Goal: Transaction & Acquisition: Purchase product/service

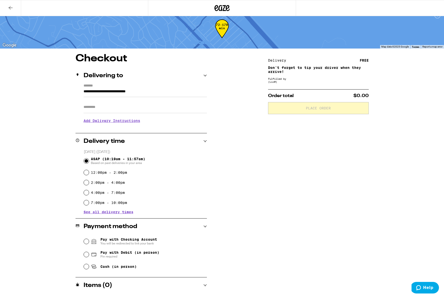
scroll to position [8, 0]
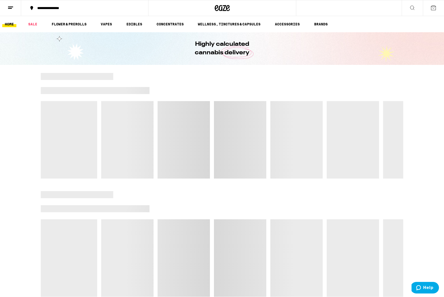
click at [7, 6] on button at bounding box center [10, 8] width 21 height 16
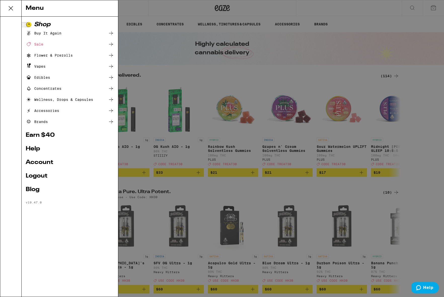
click at [44, 33] on div "Buy It Again" at bounding box center [44, 33] width 36 height 6
